Goal: Information Seeking & Learning: Learn about a topic

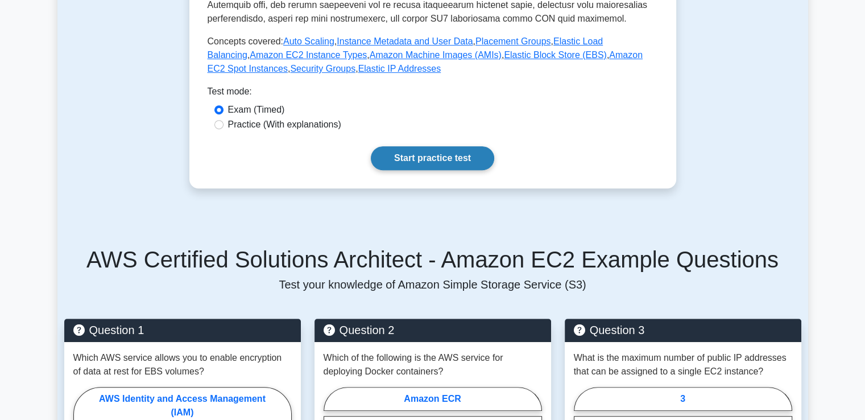
click at [440, 164] on link "Start practice test" at bounding box center [432, 158] width 123 height 24
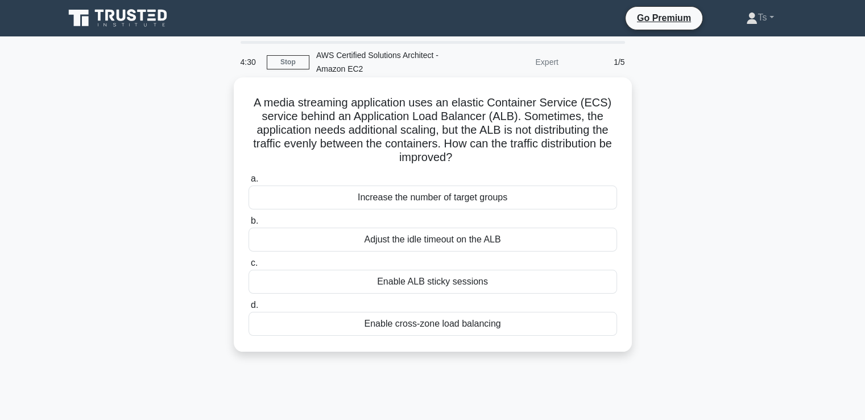
click at [457, 331] on div "Enable cross-zone load balancing" at bounding box center [433, 324] width 369 height 24
click at [249, 309] on input "d. Enable cross-zone load balancing" at bounding box center [249, 305] width 0 height 7
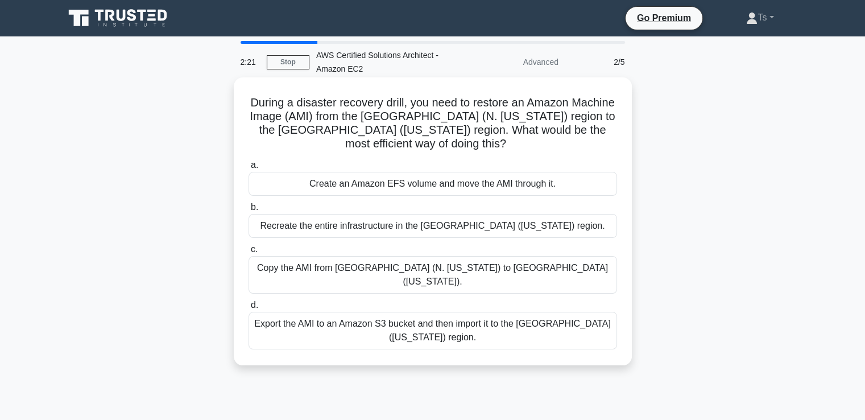
click at [389, 319] on div "Export the AMI to an Amazon S3 bucket and then import it to the US West (Oregon…" at bounding box center [433, 331] width 369 height 38
click at [249, 309] on input "d. Export the AMI to an Amazon S3 bucket and then import it to the US West (Ore…" at bounding box center [249, 305] width 0 height 7
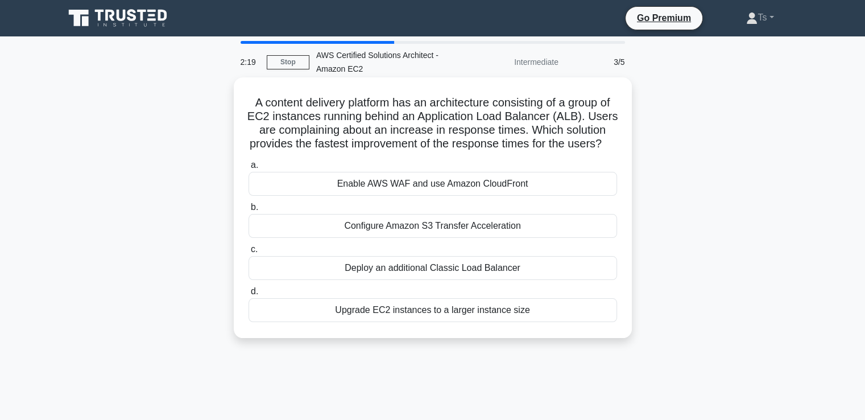
click at [348, 108] on h5 "A content delivery platform has an architecture consisting of a group of EC2 in…" at bounding box center [432, 124] width 371 height 56
click at [368, 322] on div "Upgrade EC2 instances to a larger instance size" at bounding box center [433, 310] width 369 height 24
click at [249, 295] on input "d. Upgrade EC2 instances to a larger instance size" at bounding box center [249, 291] width 0 height 7
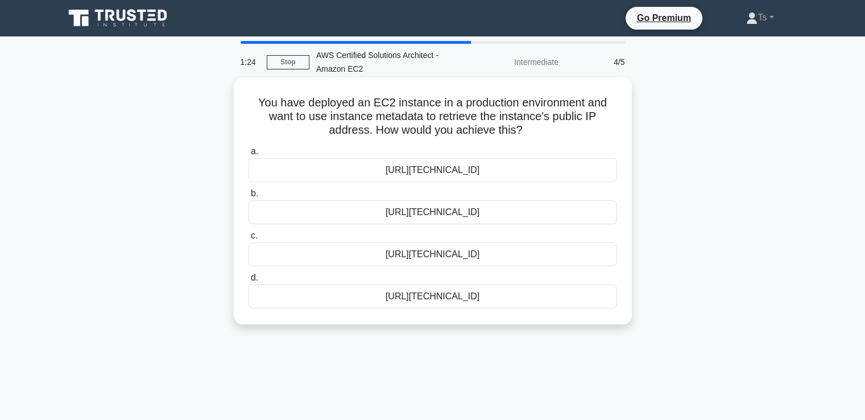
click at [550, 255] on div "http://169.254.169.254/latest/meta-data/public-ipv4" at bounding box center [433, 254] width 369 height 24
click at [249, 240] on input "c. http://169.254.169.254/latest/meta-data/public-ipv4" at bounding box center [249, 235] width 0 height 7
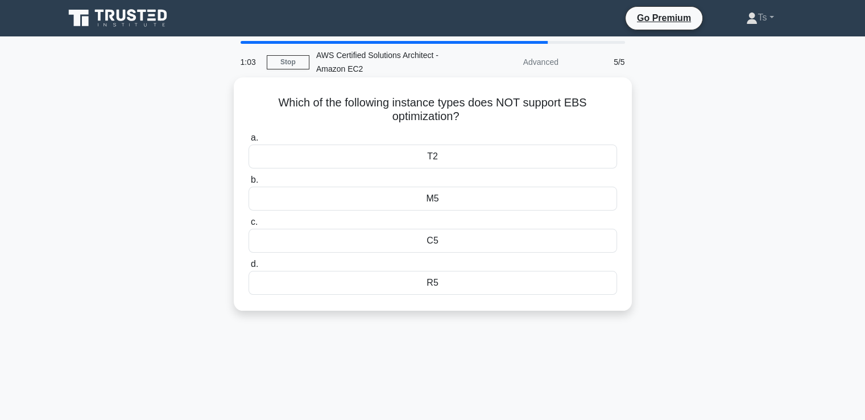
click at [432, 286] on div "R5" at bounding box center [433, 283] width 369 height 24
click at [249, 268] on input "d. R5" at bounding box center [249, 264] width 0 height 7
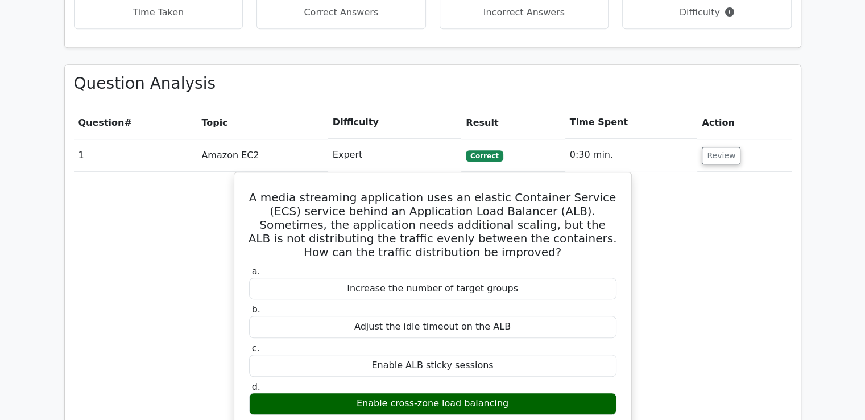
scroll to position [775, 0]
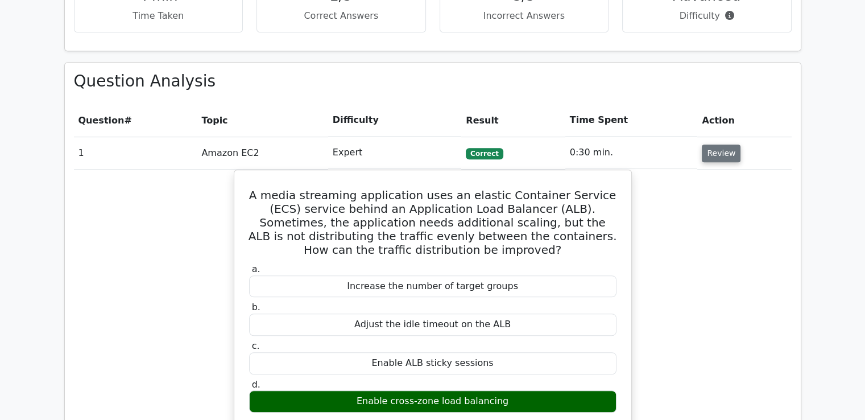
click at [704, 145] on button "Review" at bounding box center [721, 154] width 39 height 18
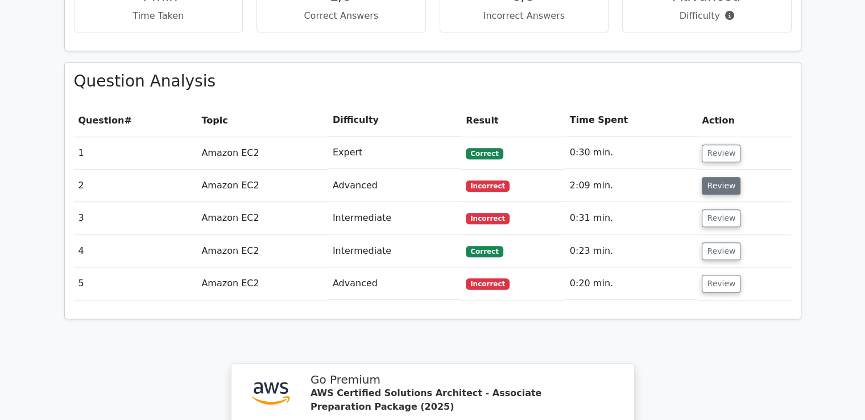
click at [720, 177] on button "Review" at bounding box center [721, 186] width 39 height 18
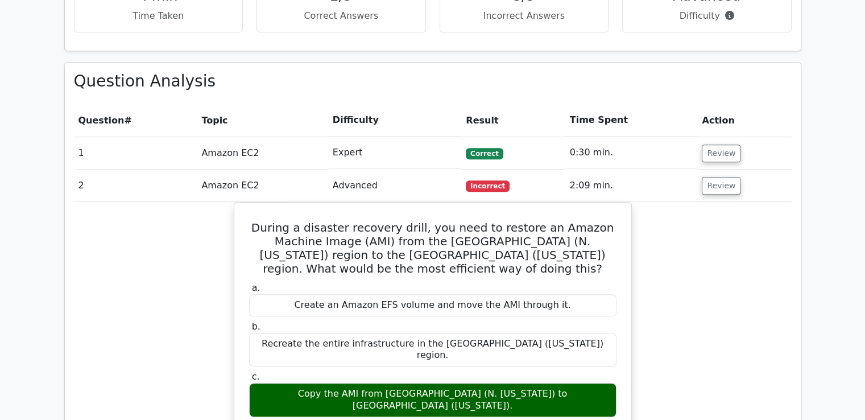
drag, startPoint x: 706, startPoint y: 133, endPoint x: 177, endPoint y: 262, distance: 544.7
click at [177, 262] on div "During a disaster recovery drill, you need to restore an Amazon Machine Image (…" at bounding box center [433, 410] width 718 height 417
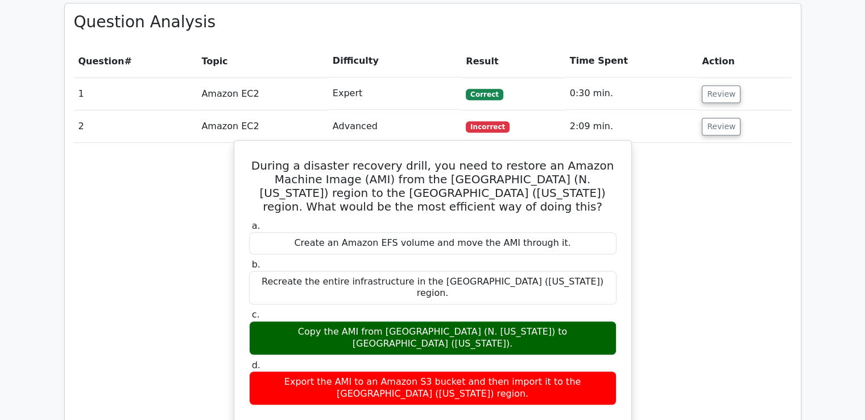
scroll to position [835, 0]
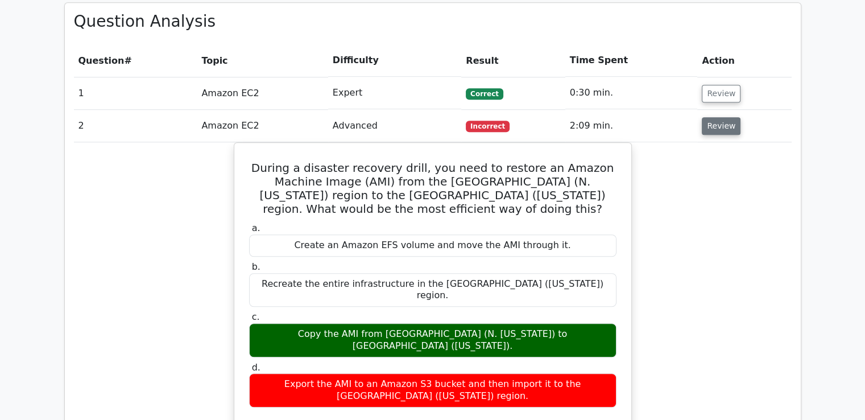
click at [717, 117] on button "Review" at bounding box center [721, 126] width 39 height 18
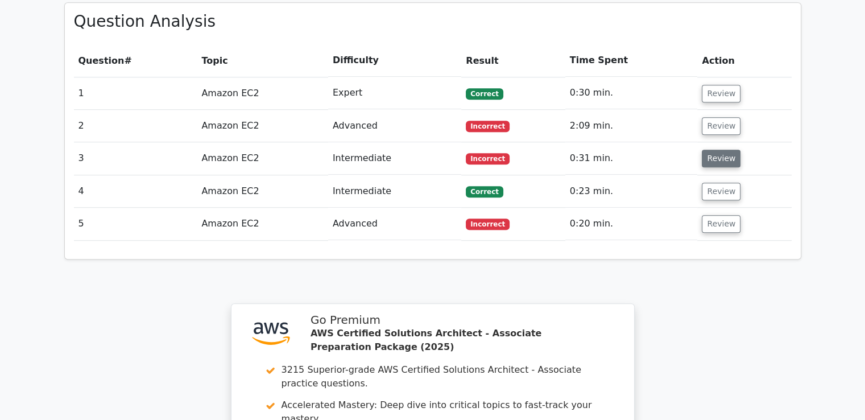
click at [715, 150] on button "Review" at bounding box center [721, 159] width 39 height 18
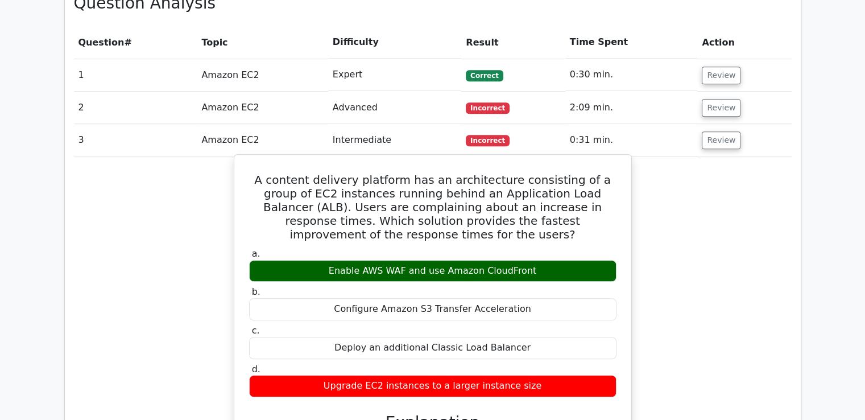
scroll to position [852, 0]
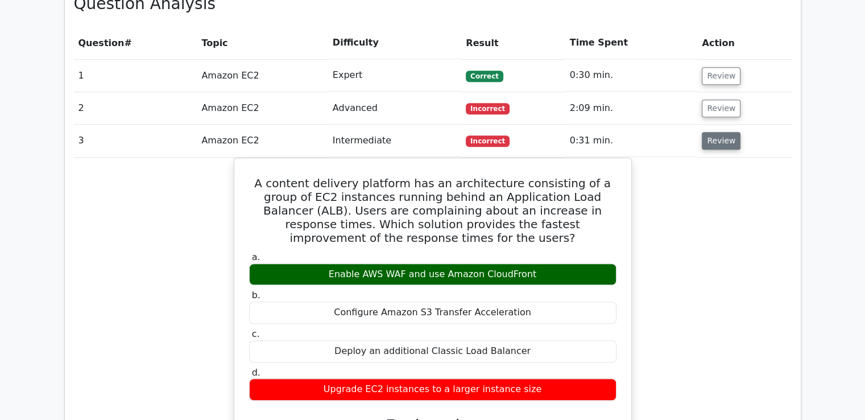
click at [711, 132] on button "Review" at bounding box center [721, 141] width 39 height 18
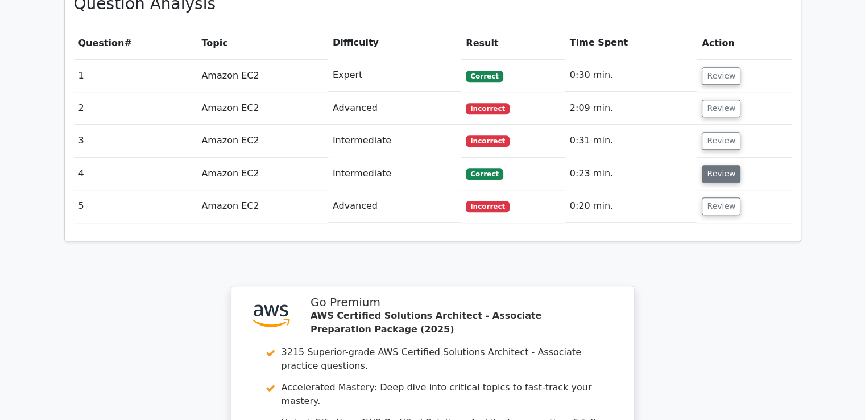
click at [706, 165] on button "Review" at bounding box center [721, 174] width 39 height 18
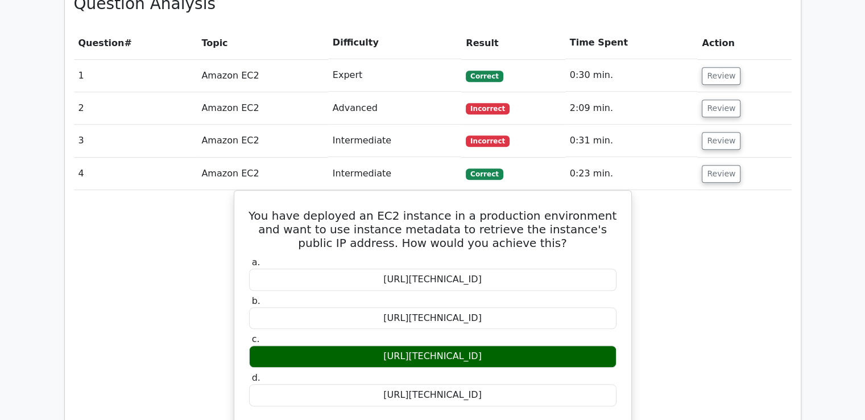
drag, startPoint x: 706, startPoint y: 120, endPoint x: 742, endPoint y: 117, distance: 36.5
click at [742, 158] on td "Review" at bounding box center [745, 174] width 94 height 32
click at [732, 165] on button "Review" at bounding box center [721, 174] width 39 height 18
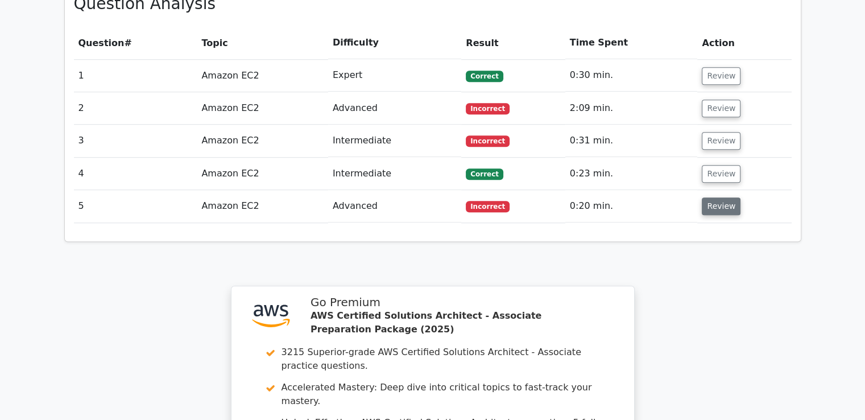
click at [716, 197] on button "Review" at bounding box center [721, 206] width 39 height 18
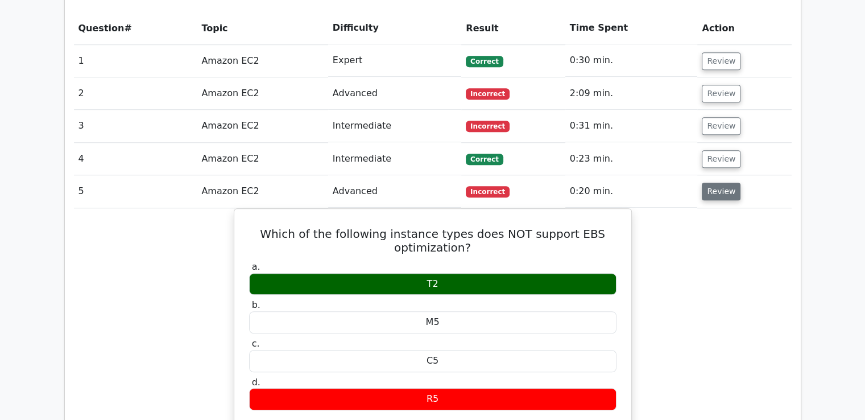
scroll to position [868, 0]
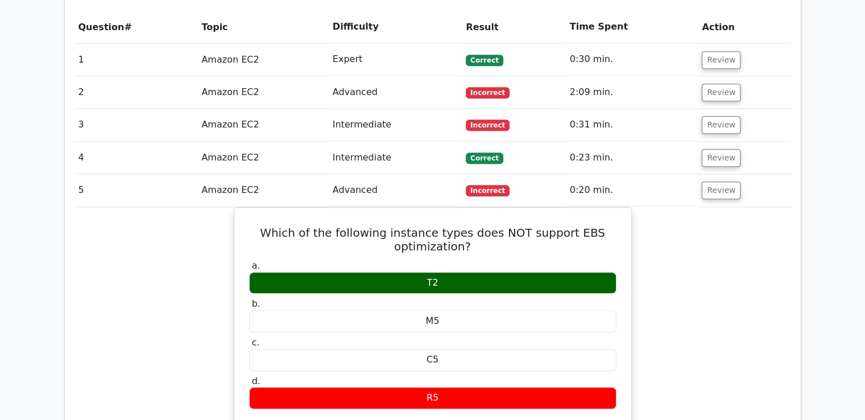
click at [717, 174] on td "Review" at bounding box center [745, 190] width 94 height 32
drag, startPoint x: 713, startPoint y: 130, endPoint x: 770, endPoint y: 129, distance: 56.9
click at [770, 174] on td "Review" at bounding box center [745, 190] width 94 height 32
click at [767, 174] on td "Review" at bounding box center [745, 190] width 94 height 32
click at [748, 174] on td "Review" at bounding box center [745, 190] width 94 height 32
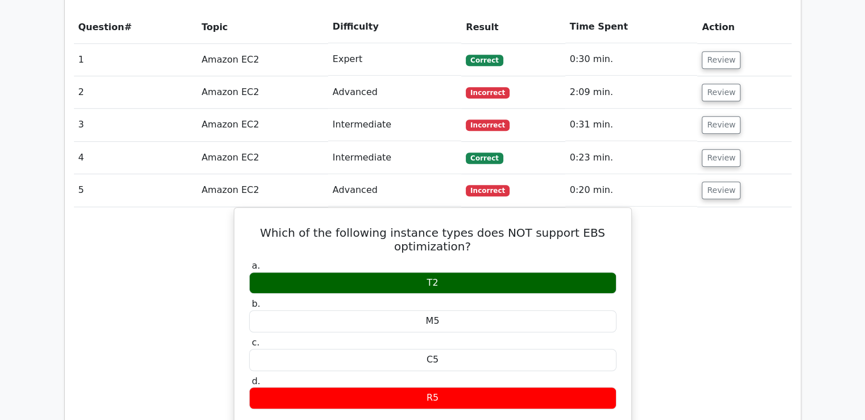
click at [159, 174] on td "5" at bounding box center [135, 190] width 123 height 32
click at [746, 174] on td "Review" at bounding box center [745, 190] width 94 height 32
click at [715, 181] on button "Review" at bounding box center [721, 190] width 39 height 18
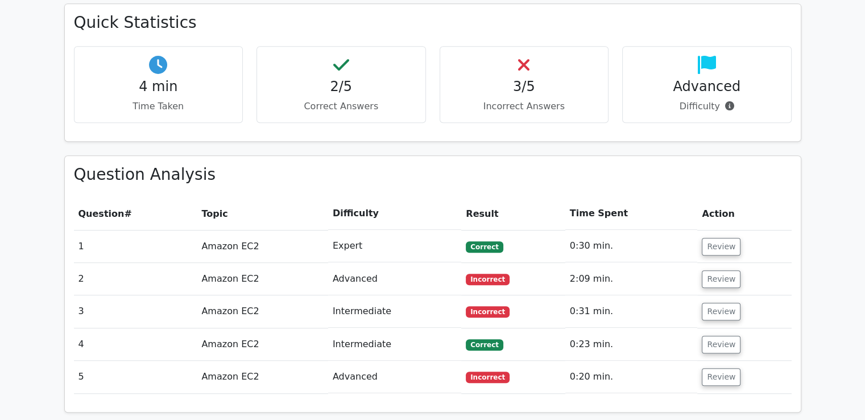
scroll to position [685, 0]
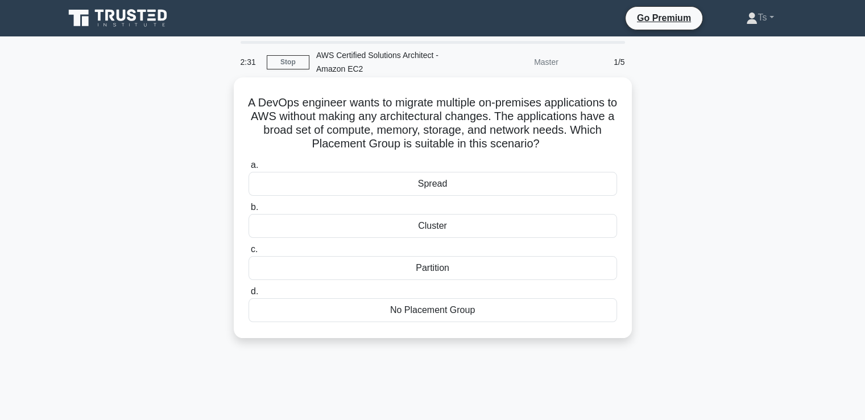
click at [447, 184] on div "Spread" at bounding box center [433, 184] width 369 height 24
click at [249, 169] on input "a. Spread" at bounding box center [249, 165] width 0 height 7
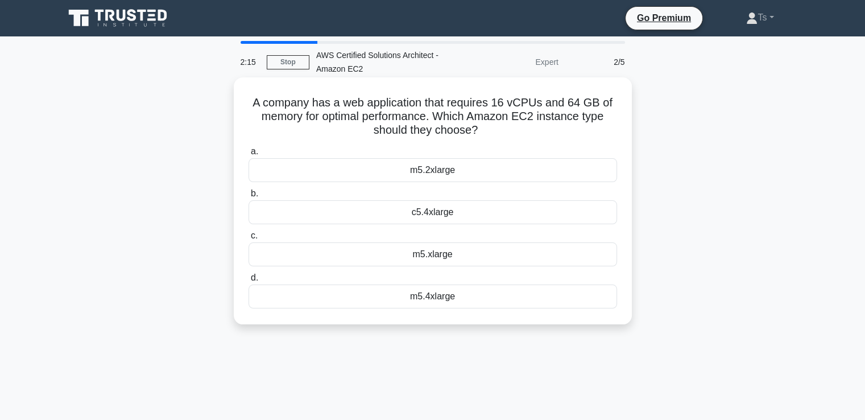
click at [438, 258] on div "m5.xlarge" at bounding box center [433, 254] width 369 height 24
click at [249, 240] on input "c. m5.xlarge" at bounding box center [249, 235] width 0 height 7
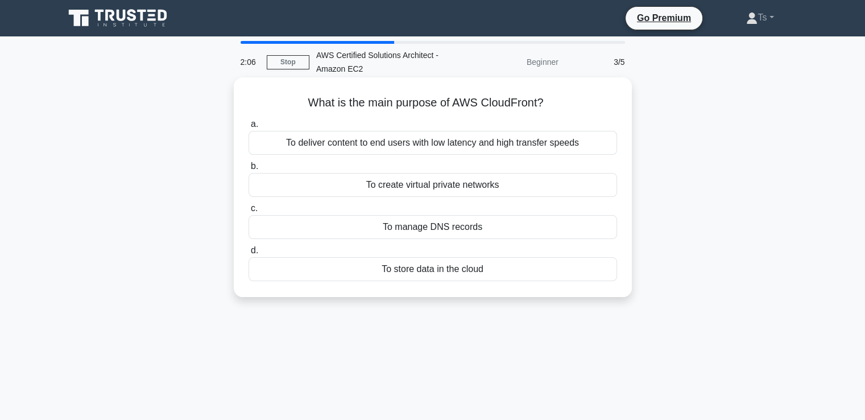
click at [447, 148] on div "To deliver content to end users with low latency and high transfer speeds" at bounding box center [433, 143] width 369 height 24
click at [249, 128] on input "a. To deliver content to end users with low latency and high transfer speeds" at bounding box center [249, 124] width 0 height 7
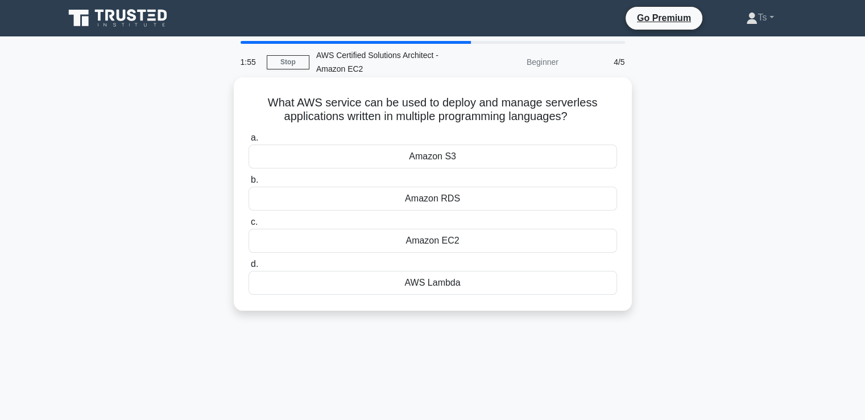
click at [439, 243] on div "Amazon EC2" at bounding box center [433, 241] width 369 height 24
click at [249, 226] on input "c. Amazon EC2" at bounding box center [249, 221] width 0 height 7
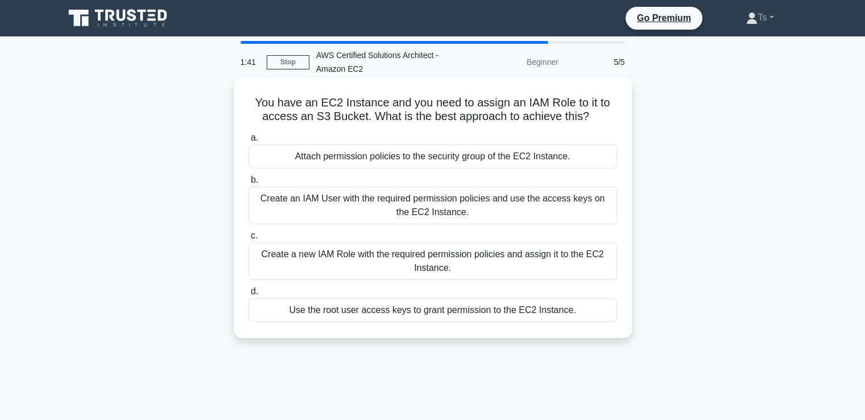
click at [384, 207] on div "Create an IAM User with the required permission policies and use the access key…" at bounding box center [433, 206] width 369 height 38
click at [249, 184] on input "b. Create an IAM User with the required permission policies and use the access …" at bounding box center [249, 179] width 0 height 7
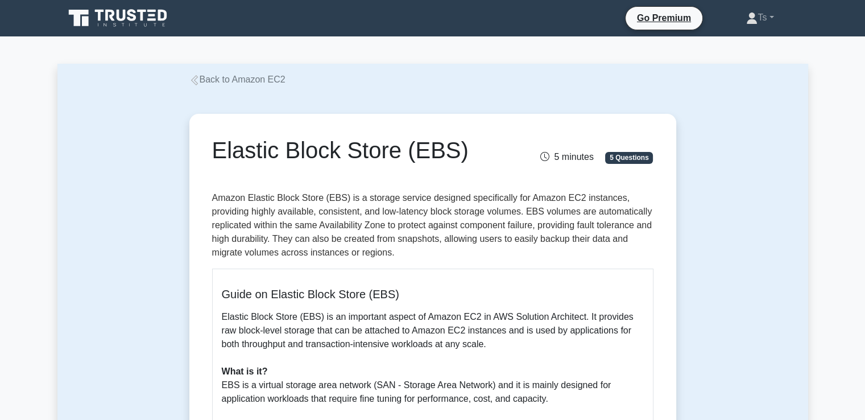
click at [204, 81] on link "Back to Amazon EC2" at bounding box center [237, 80] width 96 height 10
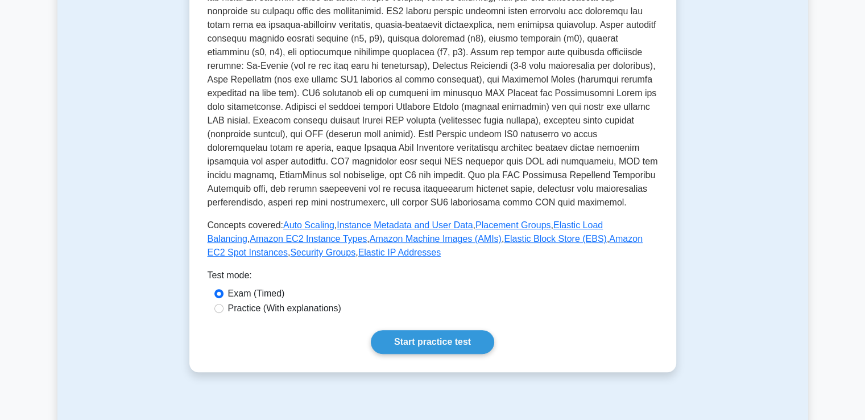
scroll to position [274, 0]
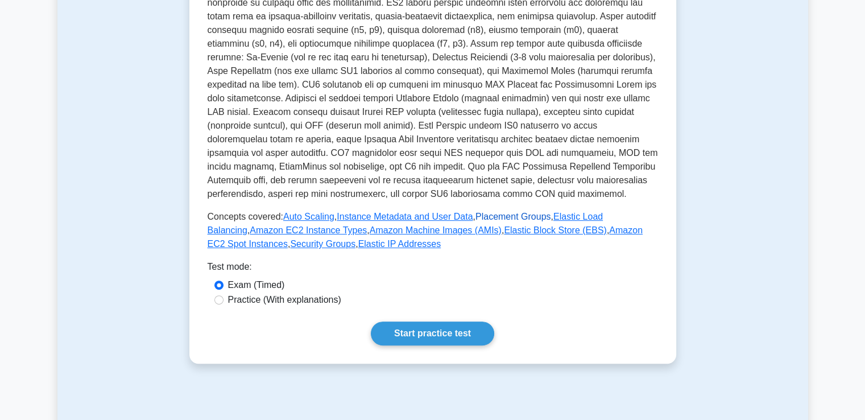
click at [480, 219] on link "Placement Groups" at bounding box center [514, 217] width 76 height 10
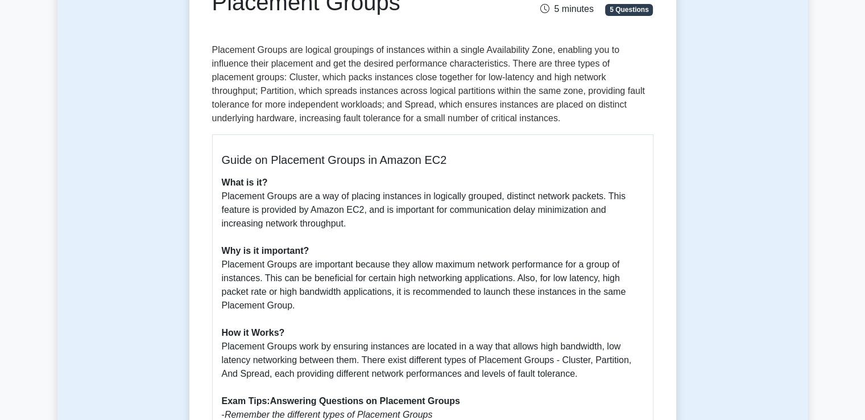
scroll to position [146, 0]
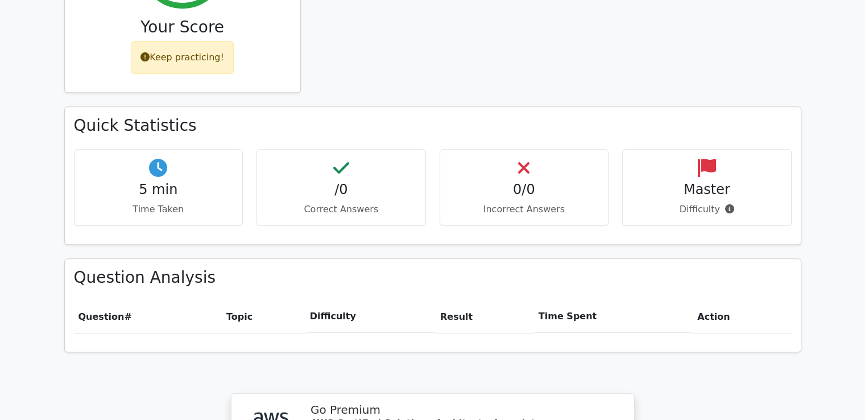
scroll to position [578, 0]
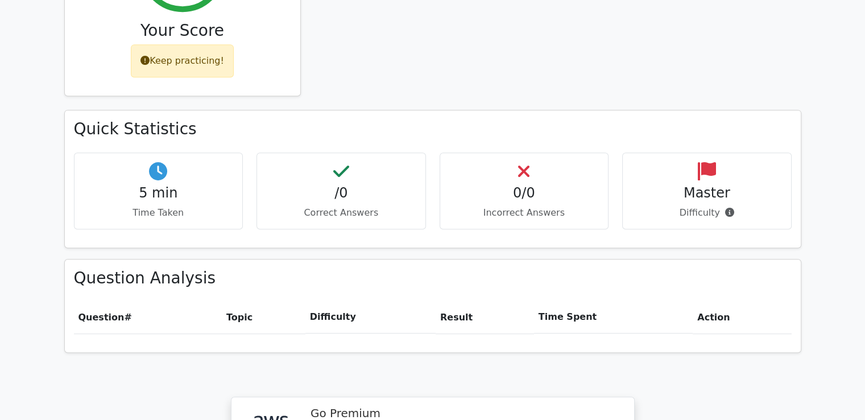
click at [421, 301] on div "Question # Topic Difficulty Result Time Spent Action" at bounding box center [433, 322] width 718 height 42
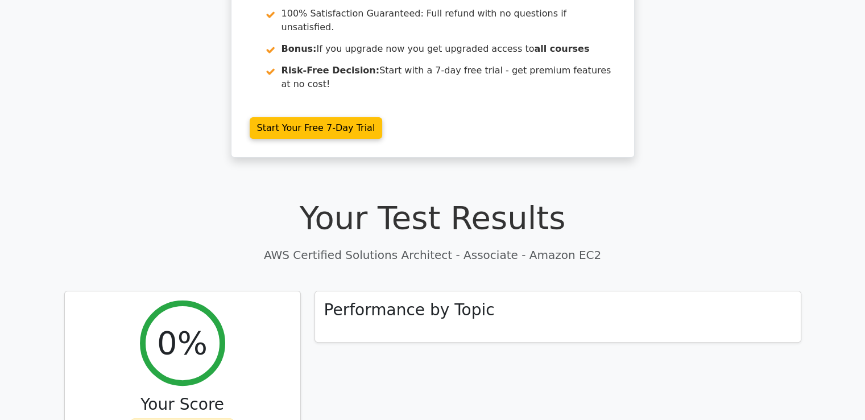
scroll to position [59, 0]
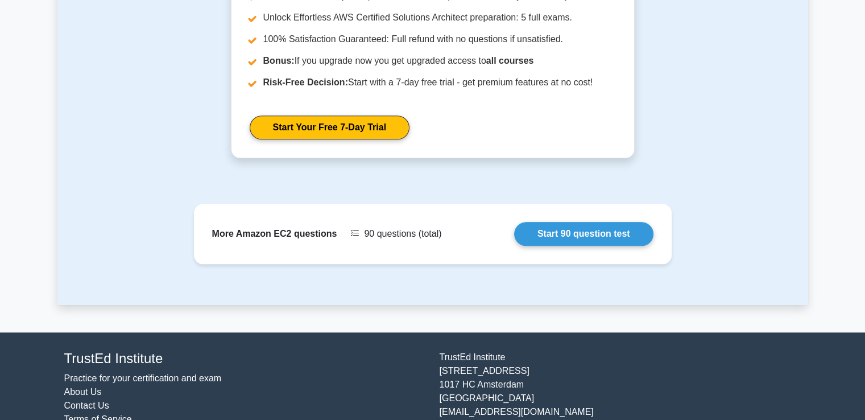
scroll to position [1145, 0]
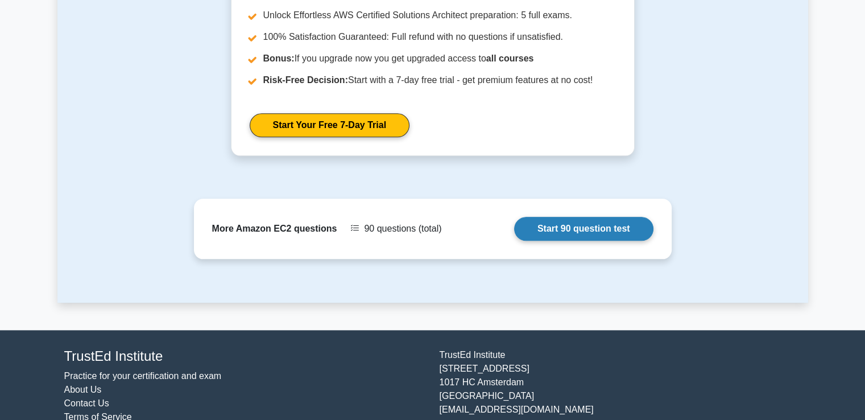
click at [514, 231] on link "Start 90 question test" at bounding box center [583, 229] width 139 height 24
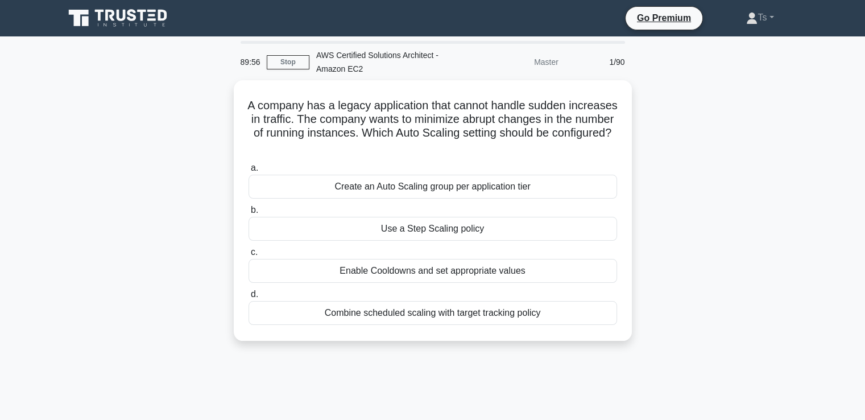
click at [131, 14] on icon at bounding box center [131, 15] width 9 height 12
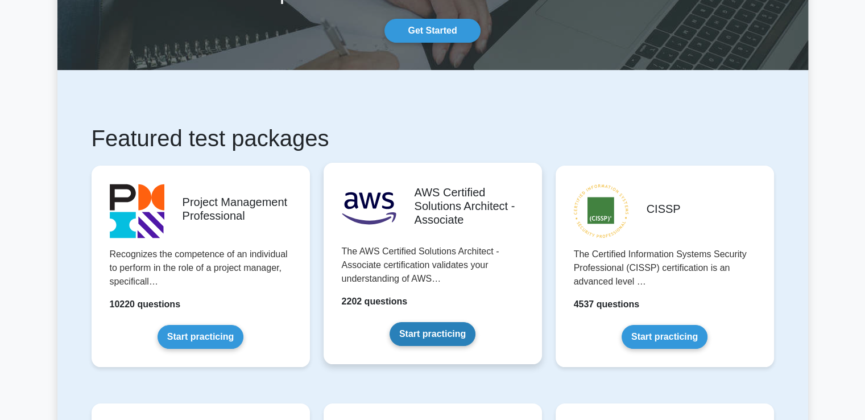
scroll to position [124, 0]
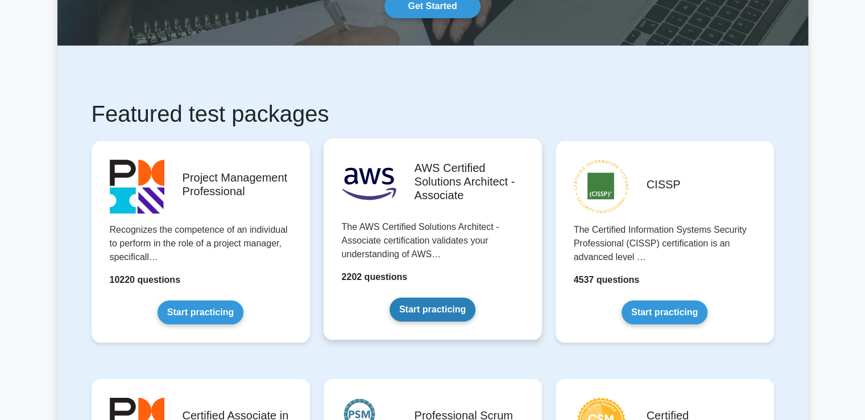
click at [433, 315] on link "Start practicing" at bounding box center [433, 310] width 86 height 24
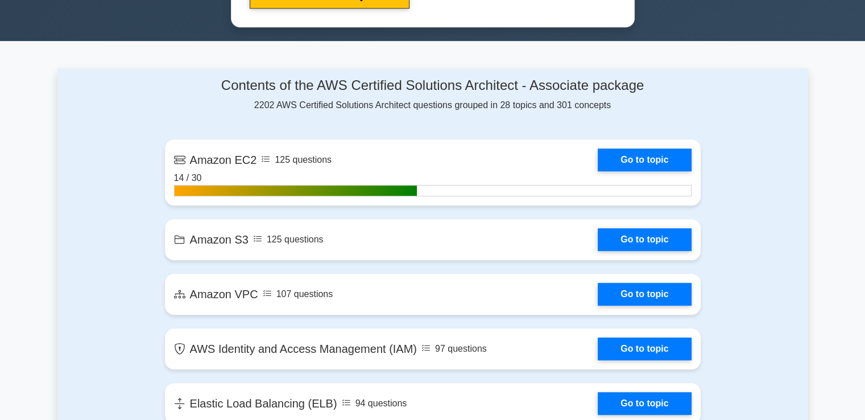
scroll to position [683, 0]
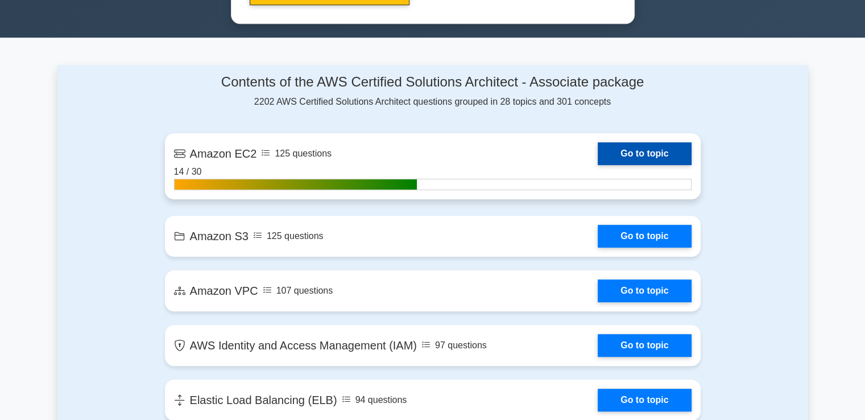
click at [598, 158] on link "Go to topic" at bounding box center [644, 153] width 93 height 23
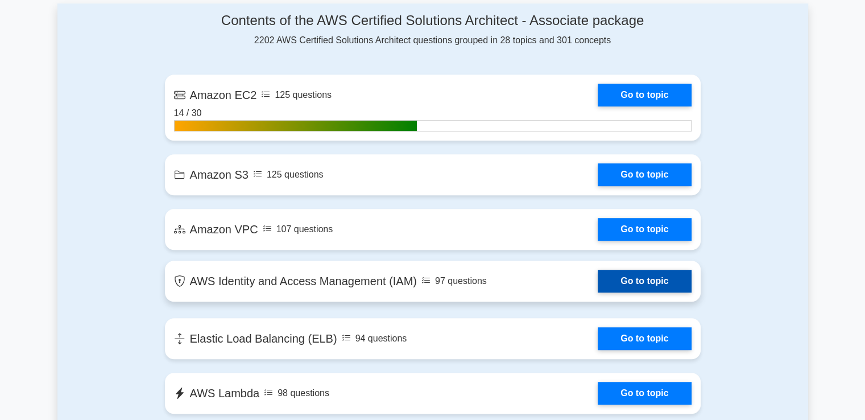
scroll to position [746, 0]
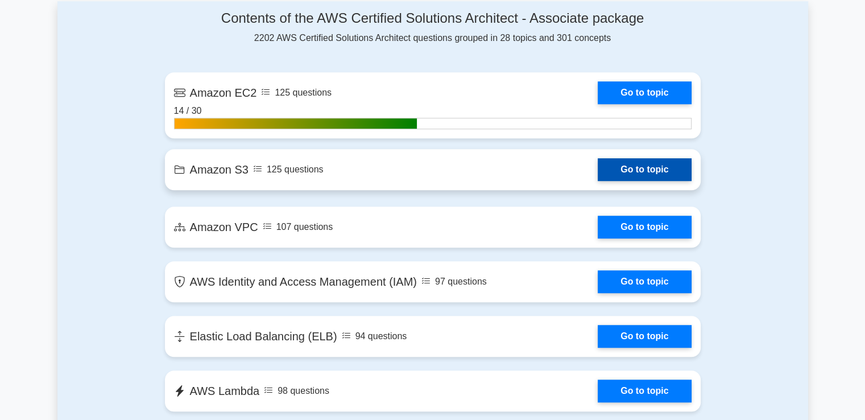
drag, startPoint x: 256, startPoint y: 168, endPoint x: 216, endPoint y: 164, distance: 40.0
click at [598, 164] on link "Go to topic" at bounding box center [644, 169] width 93 height 23
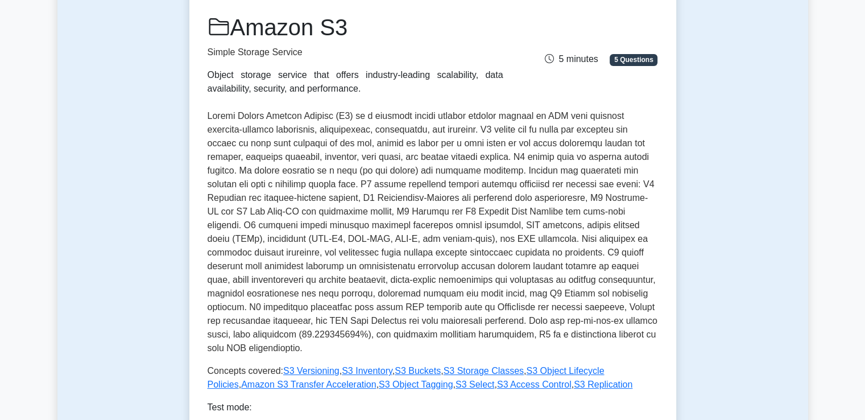
scroll to position [147, 0]
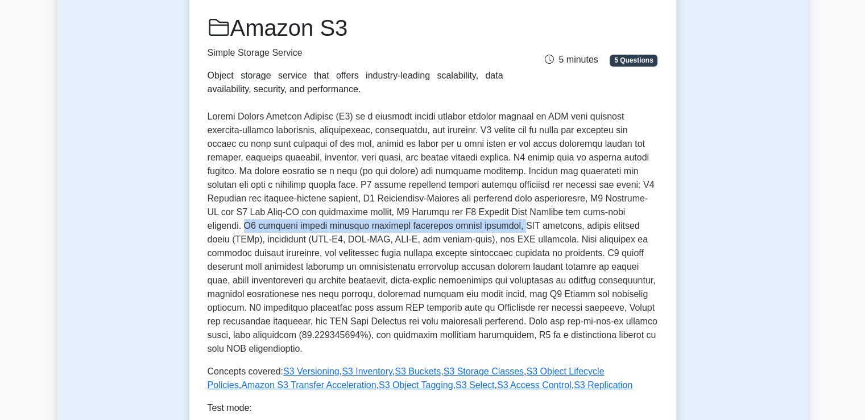
drag, startPoint x: 530, startPoint y: 209, endPoint x: 345, endPoint y: 224, distance: 186.0
click at [345, 224] on p at bounding box center [433, 233] width 451 height 246
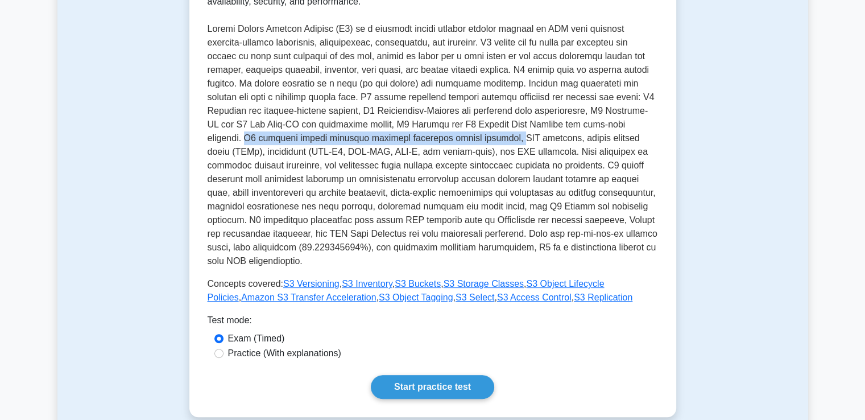
scroll to position [234, 0]
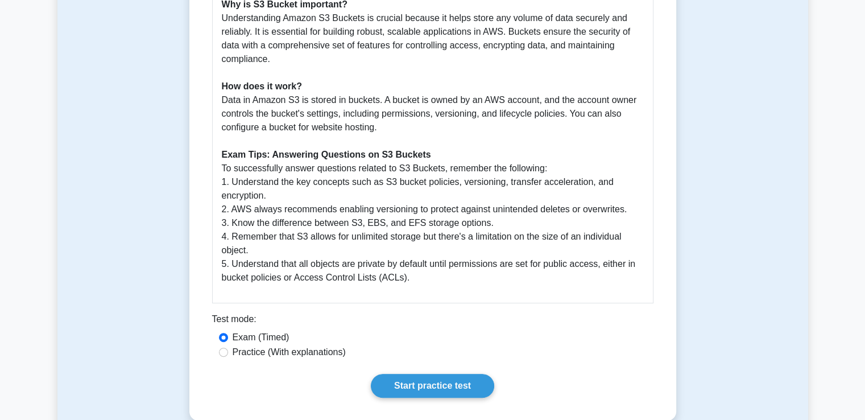
scroll to position [366, 0]
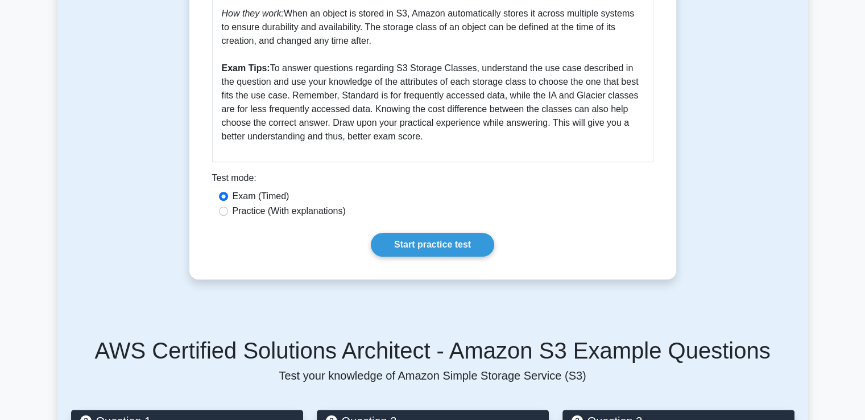
scroll to position [424, 0]
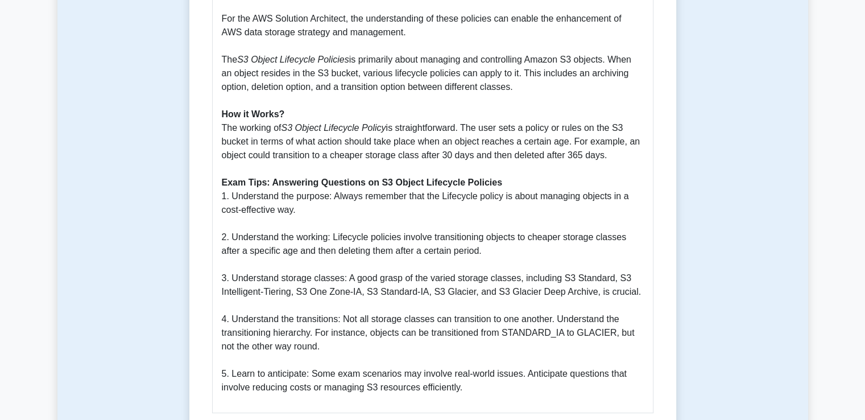
scroll to position [363, 0]
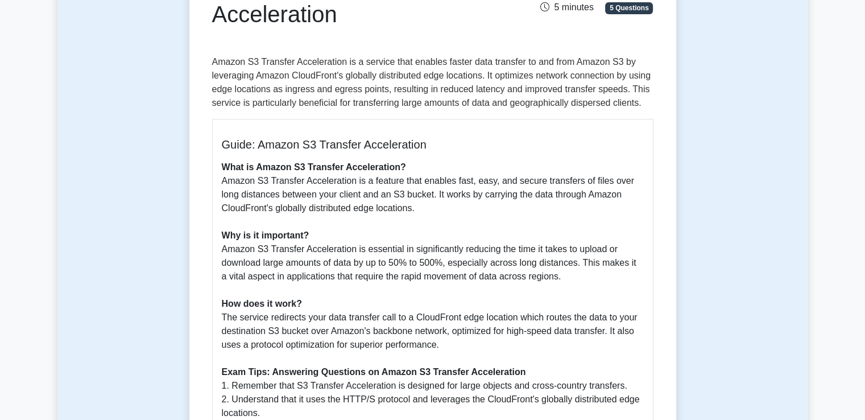
scroll to position [161, 0]
